Goal: Information Seeking & Learning: Learn about a topic

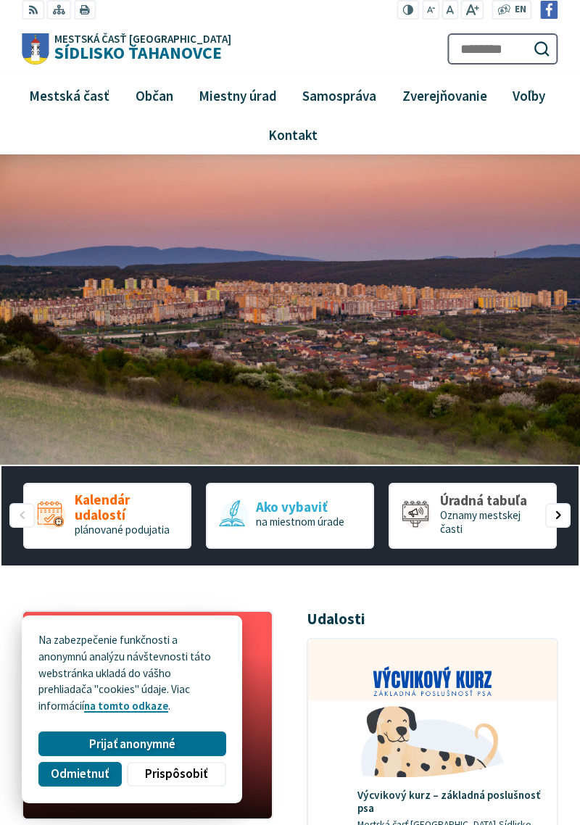
click at [484, 518] on span "Oznamy mestskej časti" at bounding box center [480, 522] width 80 height 28
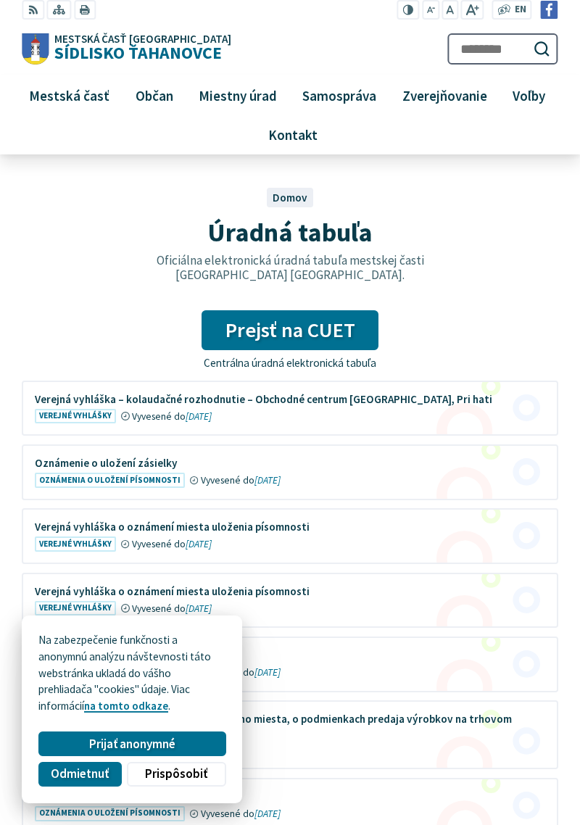
click at [342, 336] on link "Prejsť na CUET" at bounding box center [290, 330] width 177 height 40
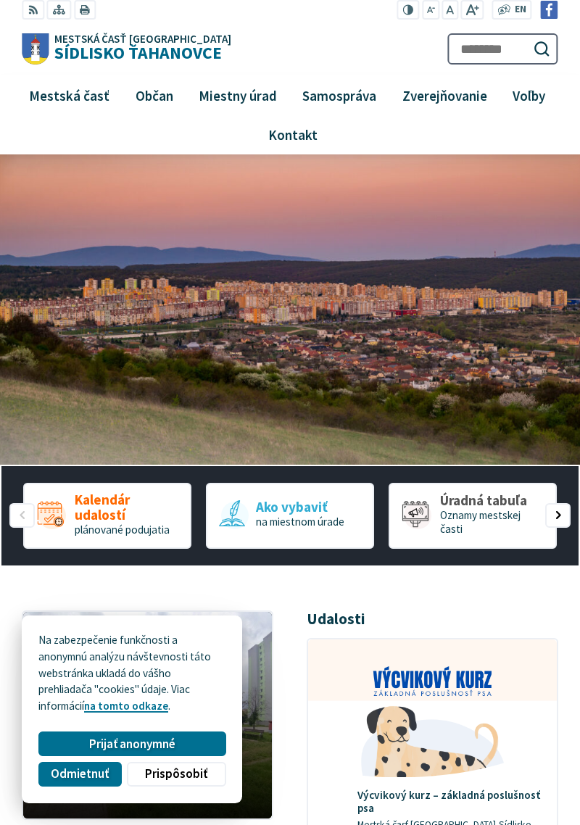
click at [429, 512] on span "3 / 5" at bounding box center [416, 514] width 28 height 28
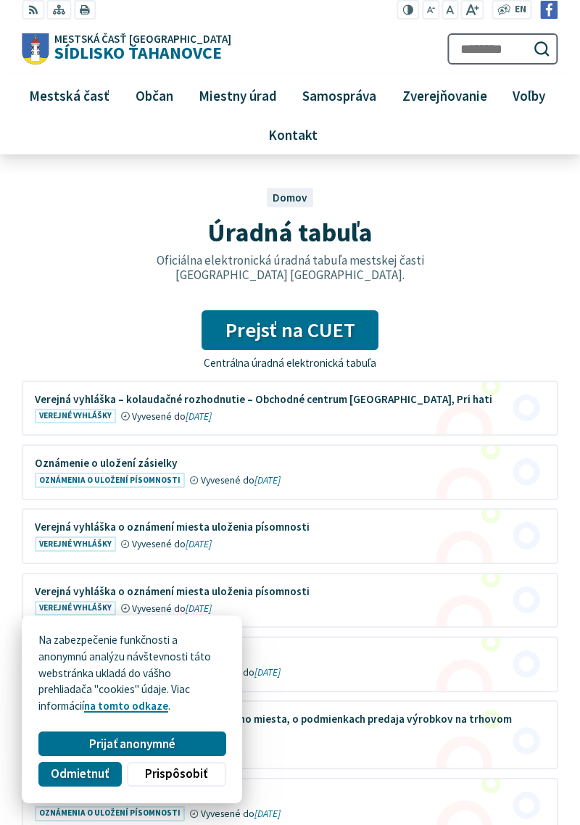
click at [353, 335] on link "Prejsť na CUET" at bounding box center [290, 330] width 177 height 40
click at [324, 343] on link "Prejsť na CUET" at bounding box center [290, 330] width 177 height 40
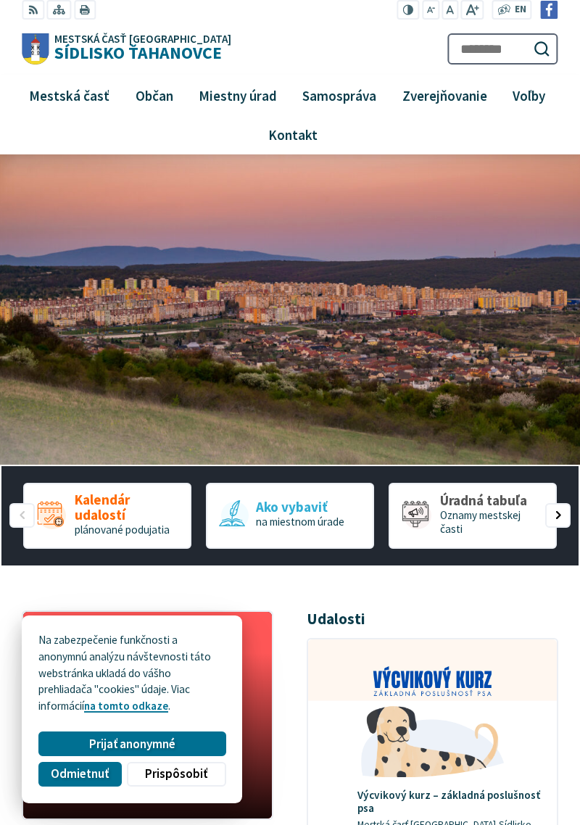
click at [64, 520] on span "1 / 5" at bounding box center [50, 514] width 28 height 28
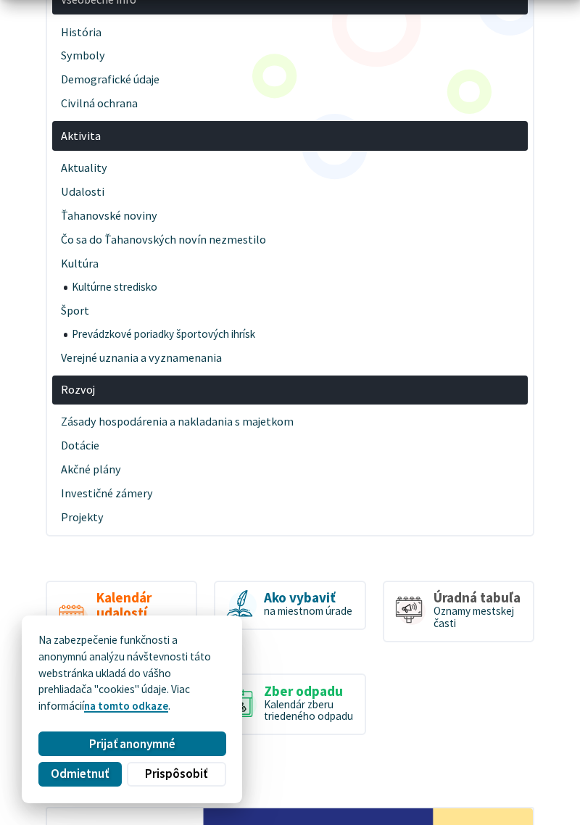
scroll to position [2689, 0]
click at [494, 590] on span "Úradná tabuľa Oznamy mestskej časti" at bounding box center [478, 609] width 88 height 39
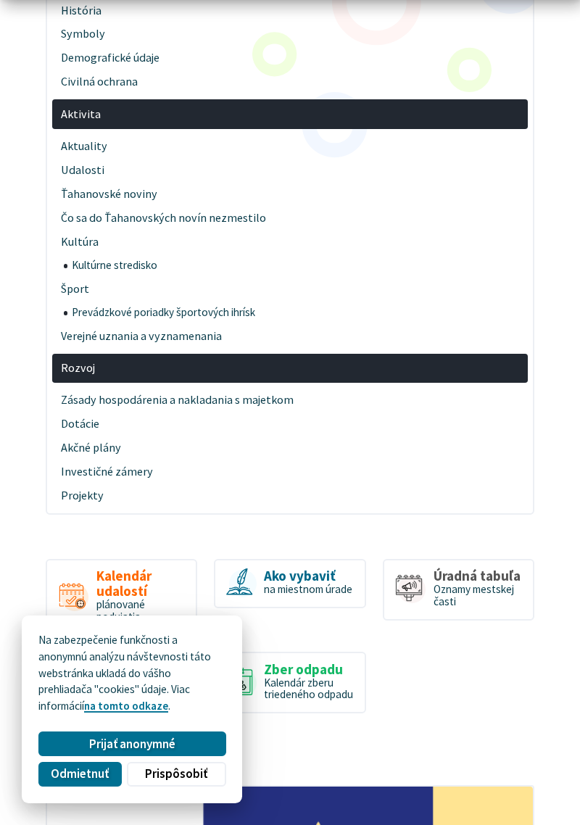
scroll to position [2758, 0]
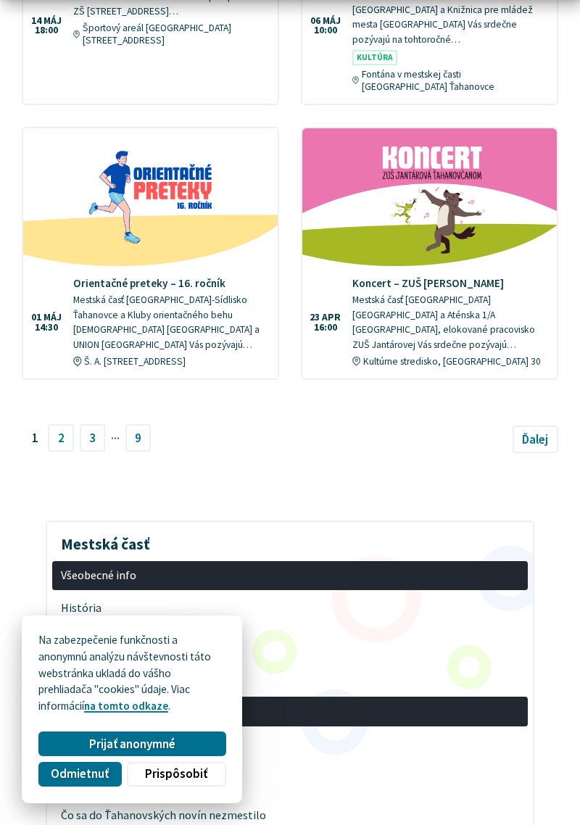
scroll to position [2113, 0]
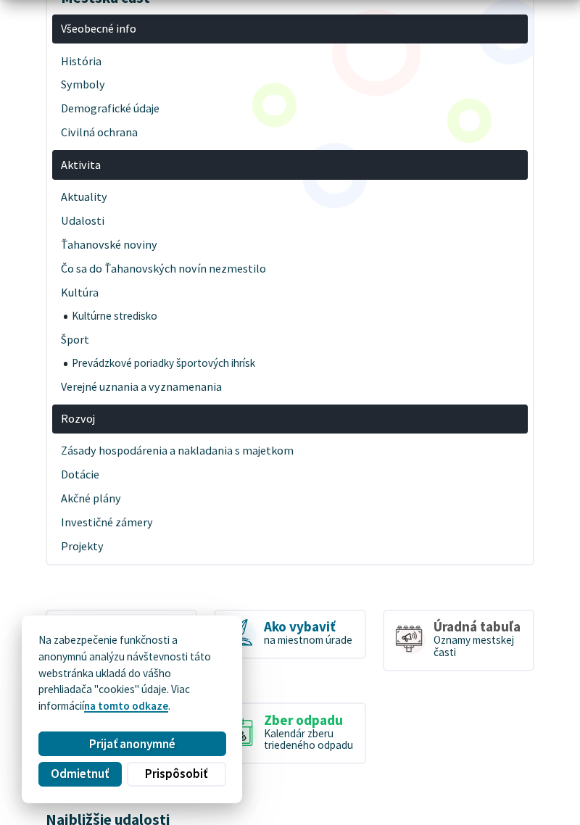
scroll to position [2663, 0]
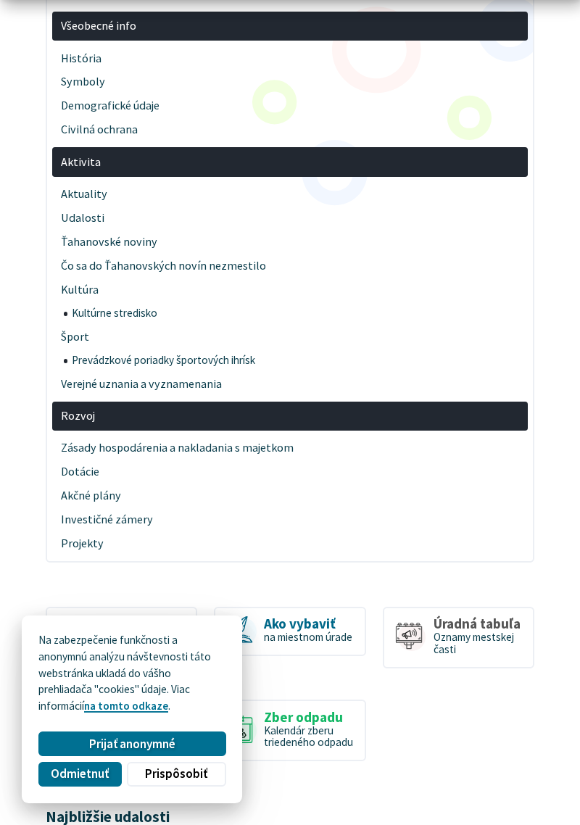
click at [434, 630] on span "Oznamy mestskej časti" at bounding box center [474, 643] width 80 height 26
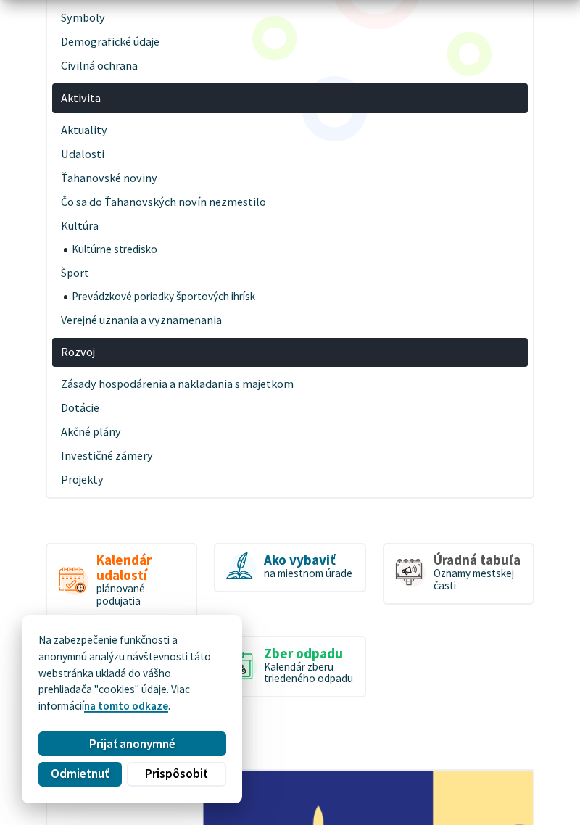
scroll to position [2732, 0]
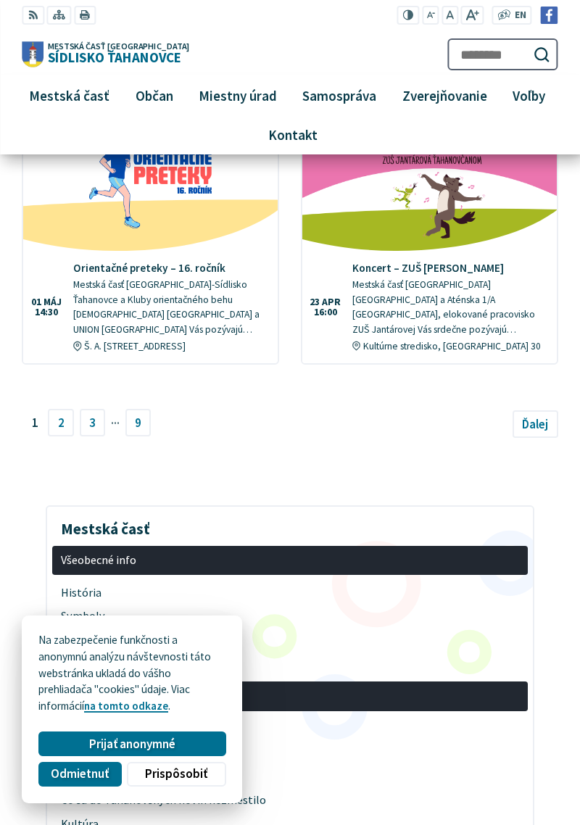
scroll to position [2119, 0]
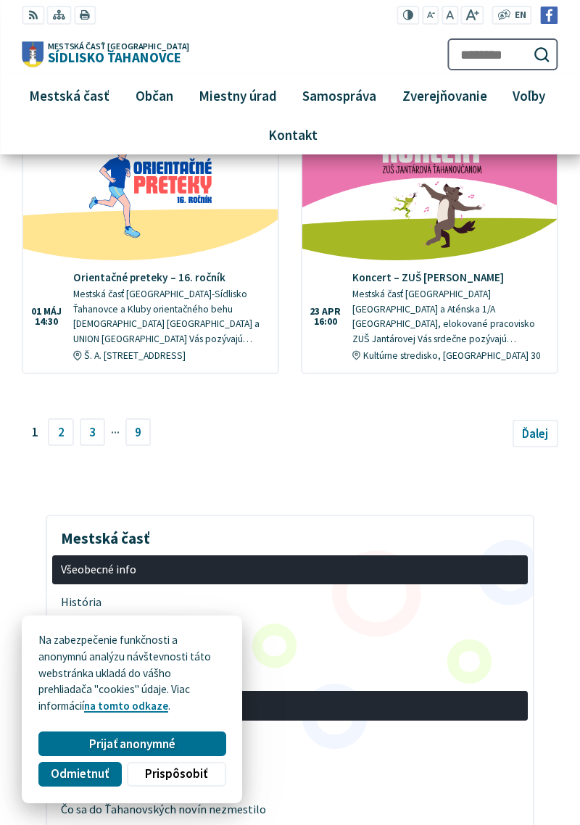
click at [553, 56] on button "Odoslať vyhľadávací formulár" at bounding box center [541, 54] width 25 height 25
type input "**********"
click at [529, 42] on button "Odoslať vyhľadávací formulár" at bounding box center [541, 54] width 25 height 25
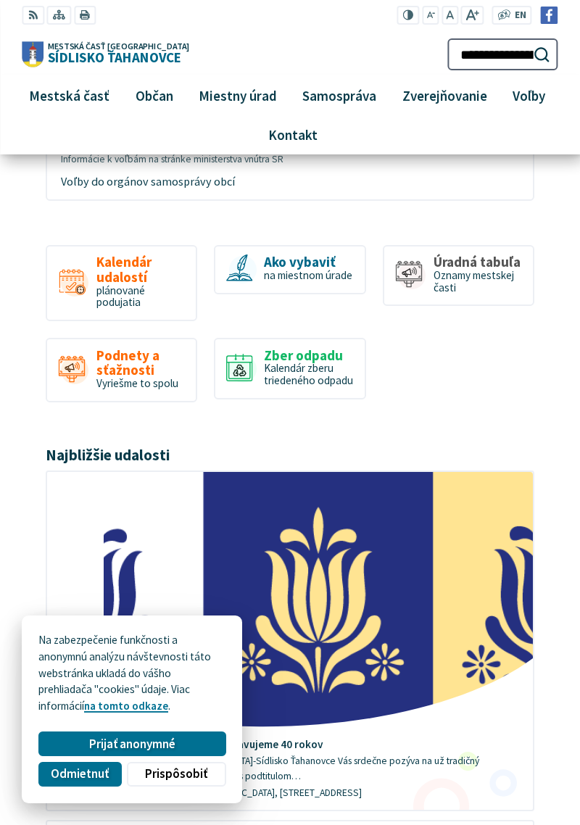
scroll to position [2936, 0]
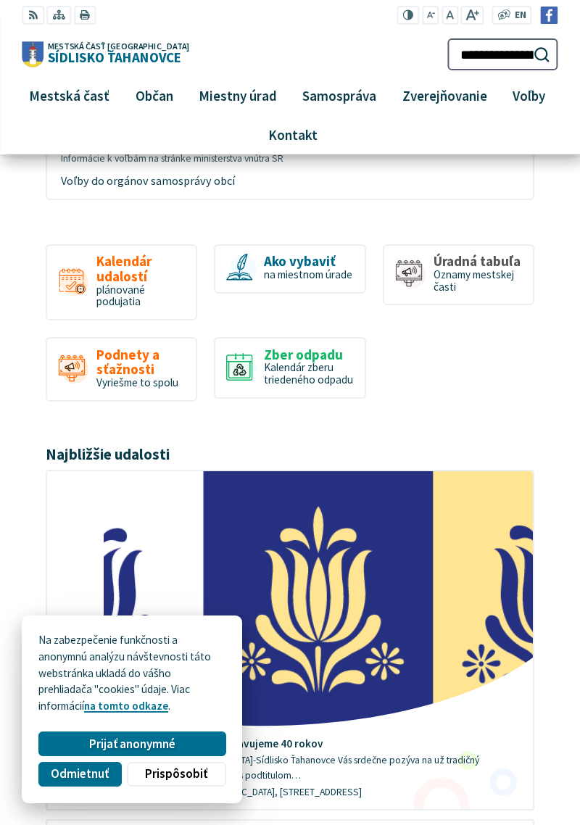
click at [434, 278] on span "Oznamy mestskej časti" at bounding box center [474, 281] width 80 height 26
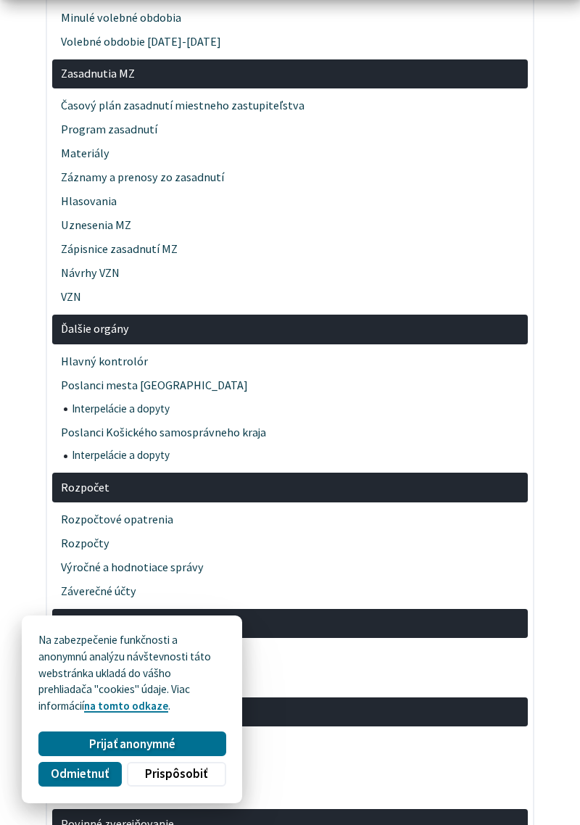
scroll to position [1835, 0]
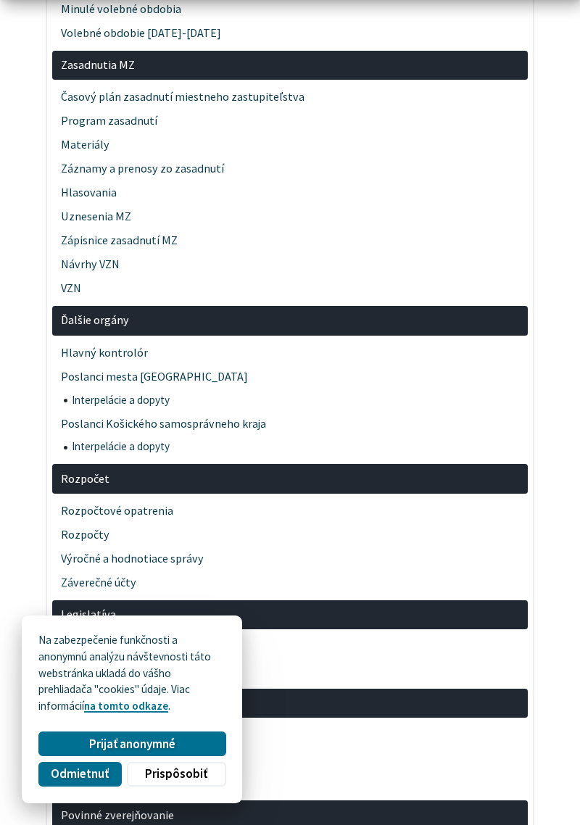
click at [542, 655] on aside "Mestská časť Všeobecné info História Symboly Demografické údaje Civilná ochrana…" at bounding box center [290, 468] width 580 height 4164
click at [542, 656] on aside "Mestská časť Všeobecné info História Symboly Demografické údaje Civilná ochrana…" at bounding box center [290, 468] width 580 height 4164
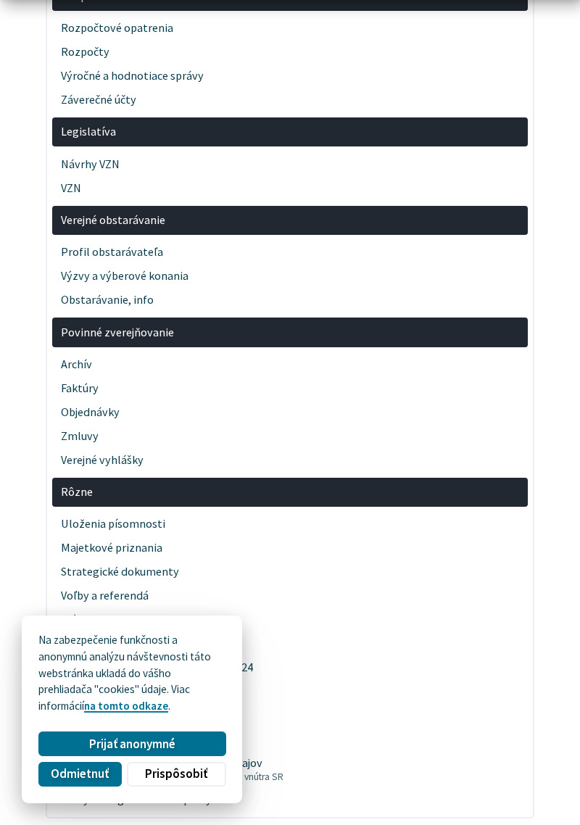
click at [526, 660] on link "Voľby do Európskeho parlamentu 2024" at bounding box center [289, 668] width 475 height 24
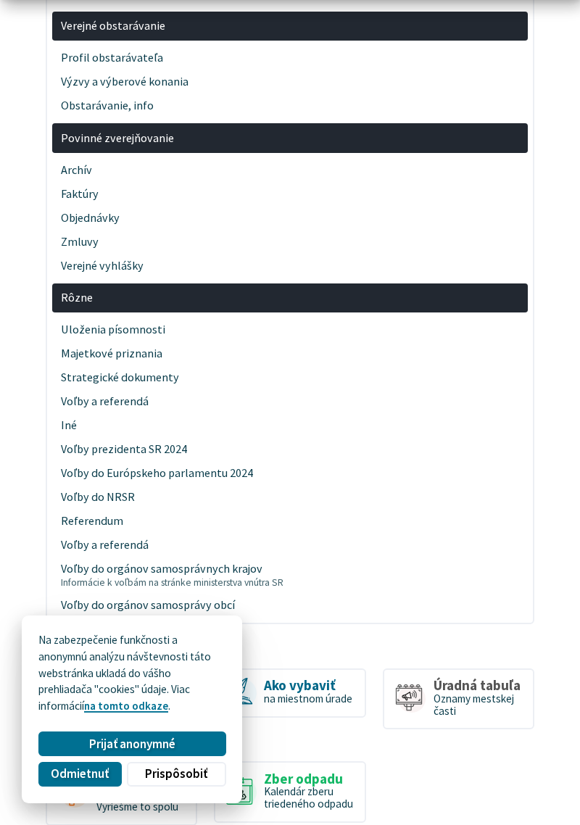
scroll to position [2513, 0]
